Goal: Information Seeking & Learning: Learn about a topic

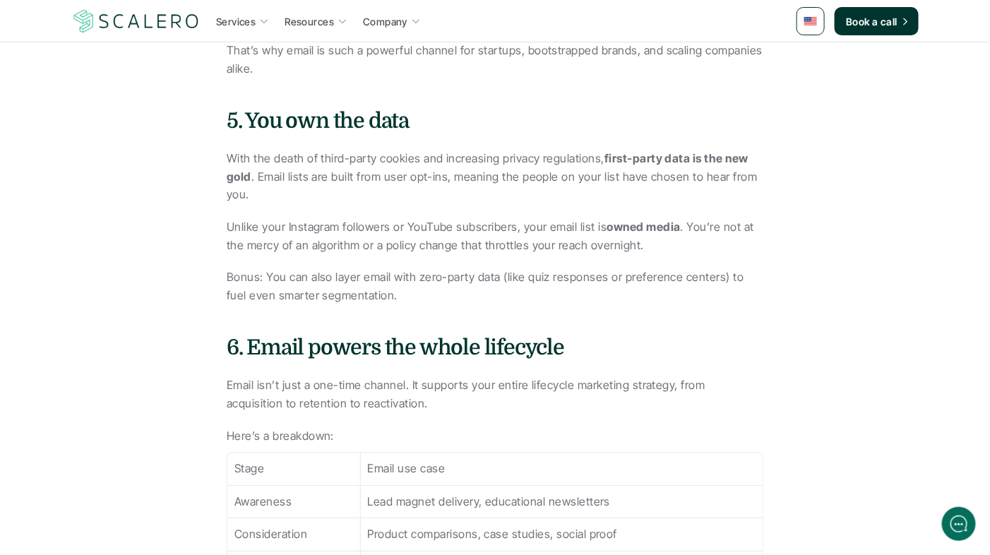
scroll to position [1908, 0]
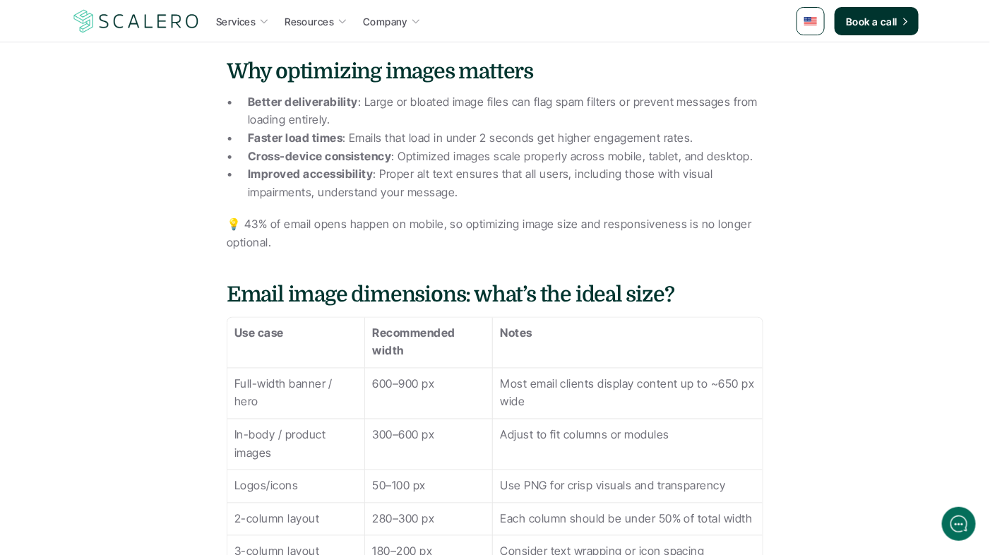
scroll to position [1107, 0]
